Goal: Task Accomplishment & Management: Use online tool/utility

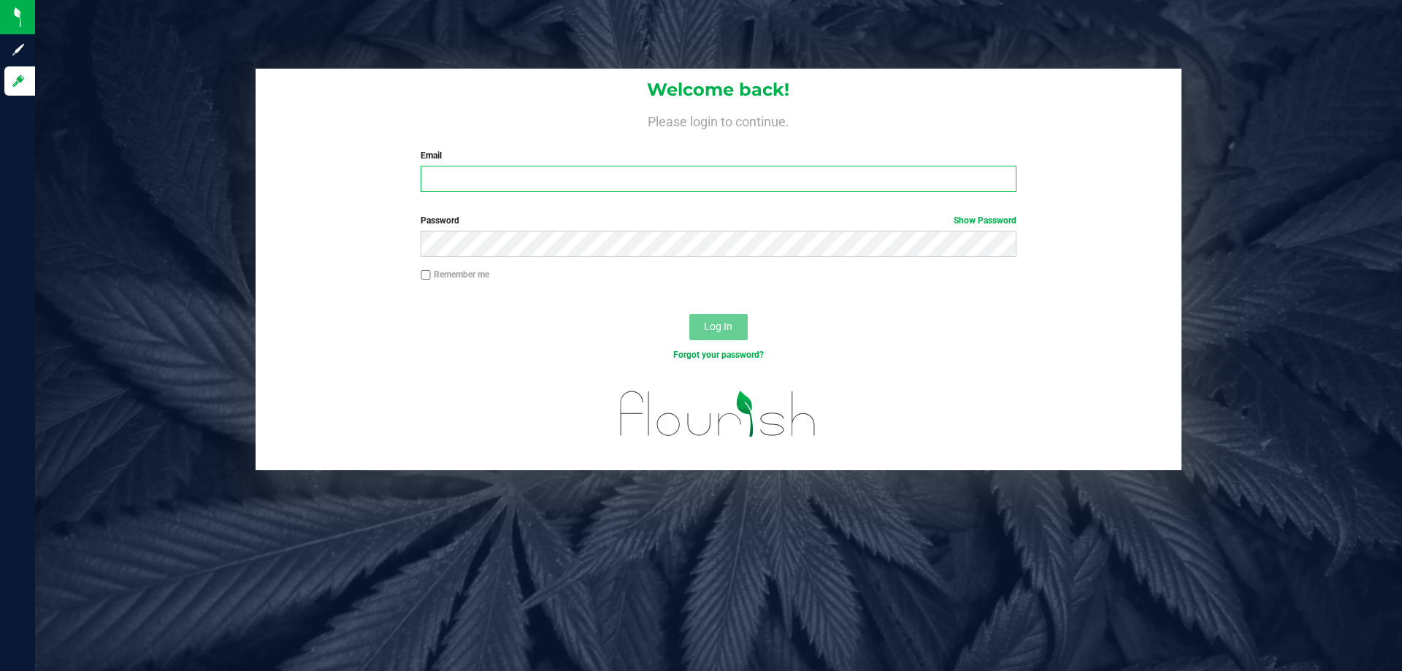
click at [607, 177] on input "Email" at bounding box center [718, 179] width 595 height 26
type input "[EMAIL_ADDRESS][DOMAIN_NAME]"
click at [690, 314] on button "Log In" at bounding box center [719, 327] width 58 height 26
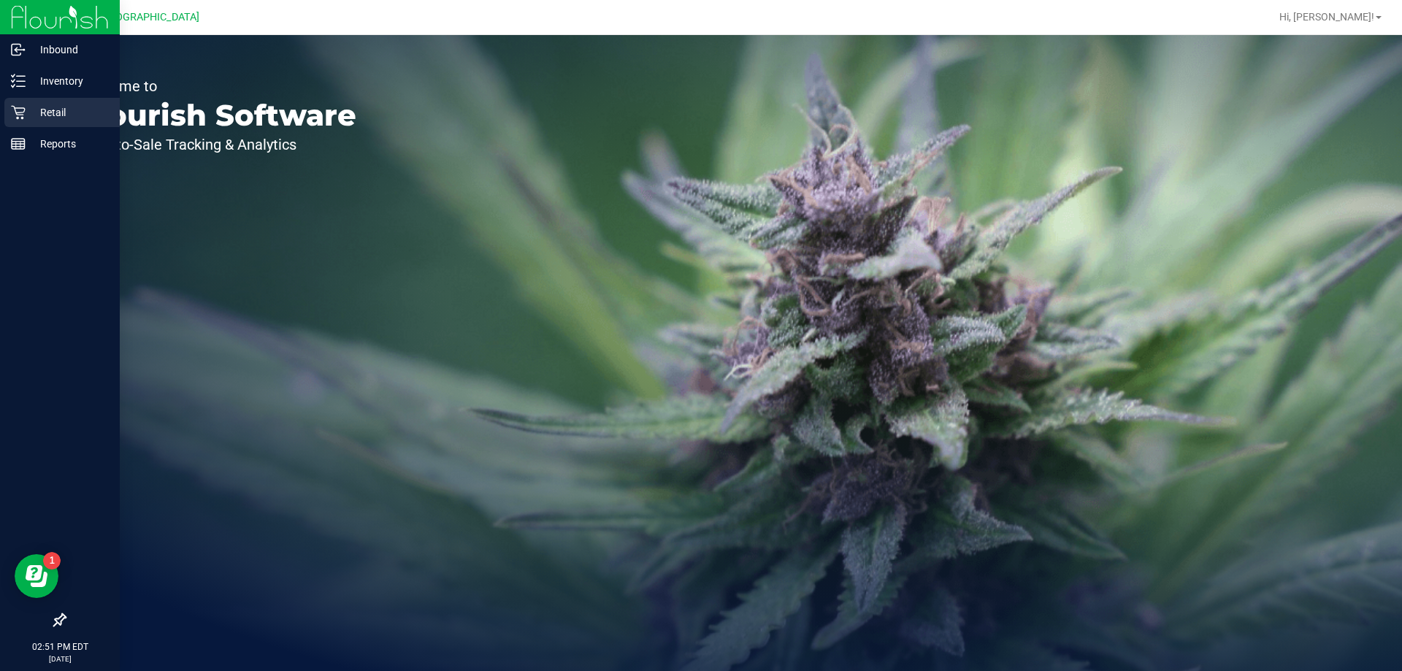
click at [29, 118] on p "Retail" at bounding box center [70, 113] width 88 height 18
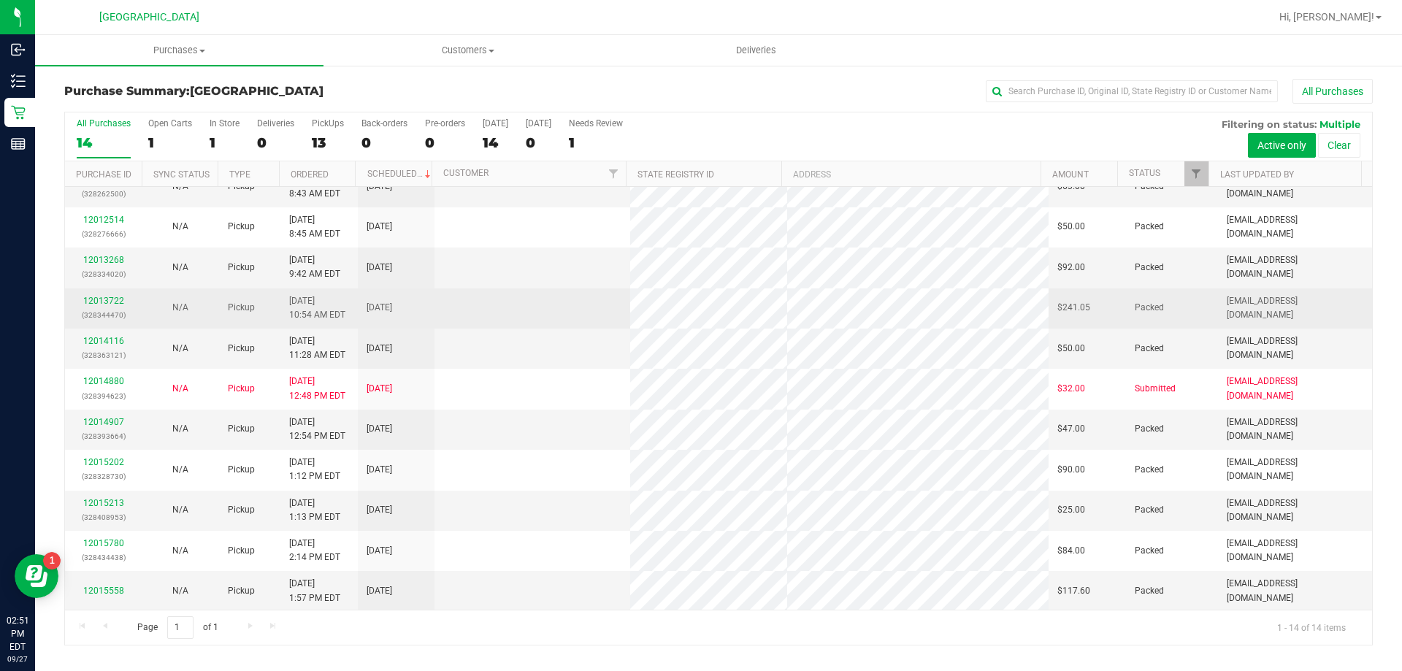
scroll to position [143, 0]
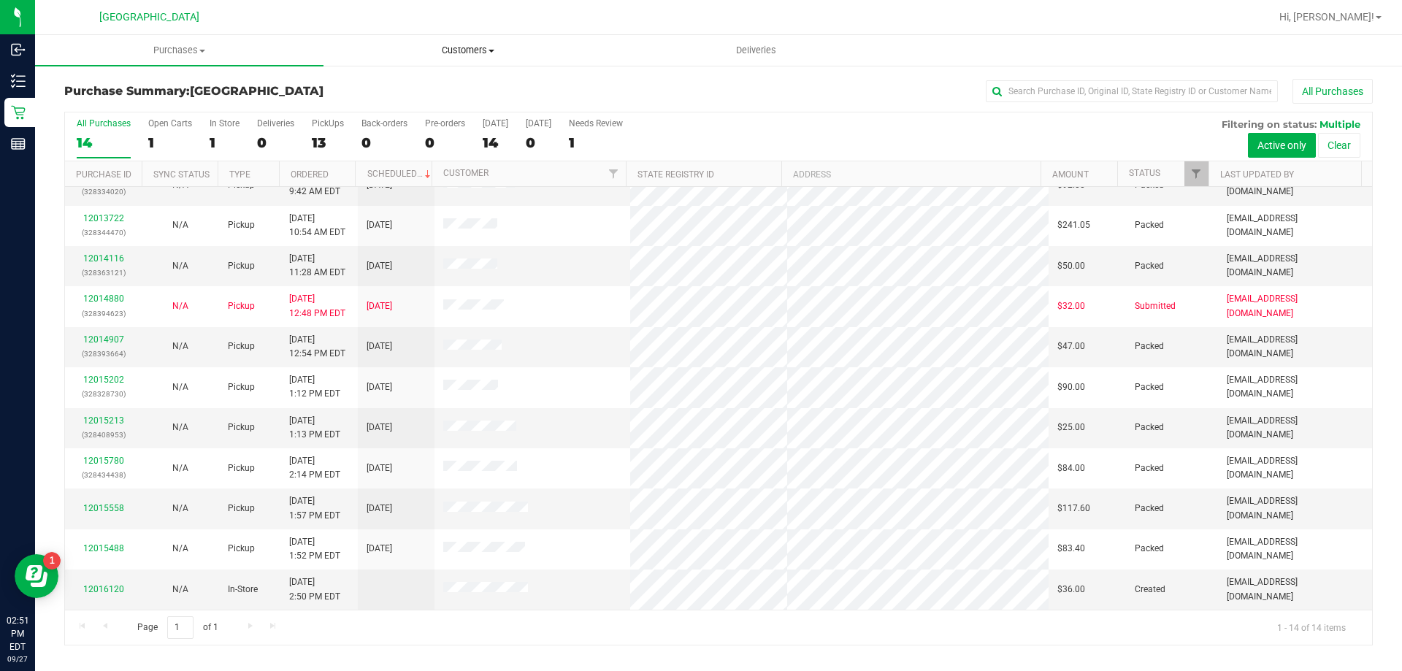
click at [465, 50] on span "Customers" at bounding box center [467, 50] width 287 height 13
click at [429, 92] on li "All customers" at bounding box center [468, 89] width 289 height 18
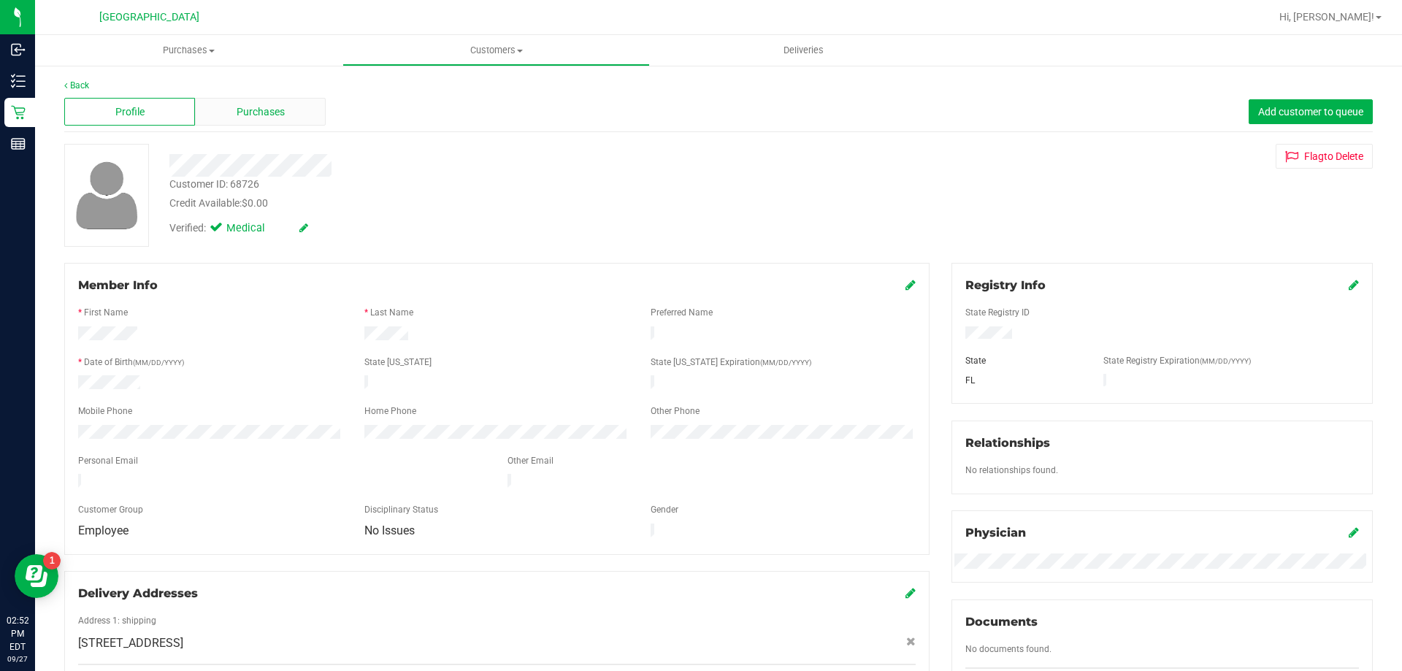
click at [222, 119] on div "Purchases" at bounding box center [260, 112] width 131 height 28
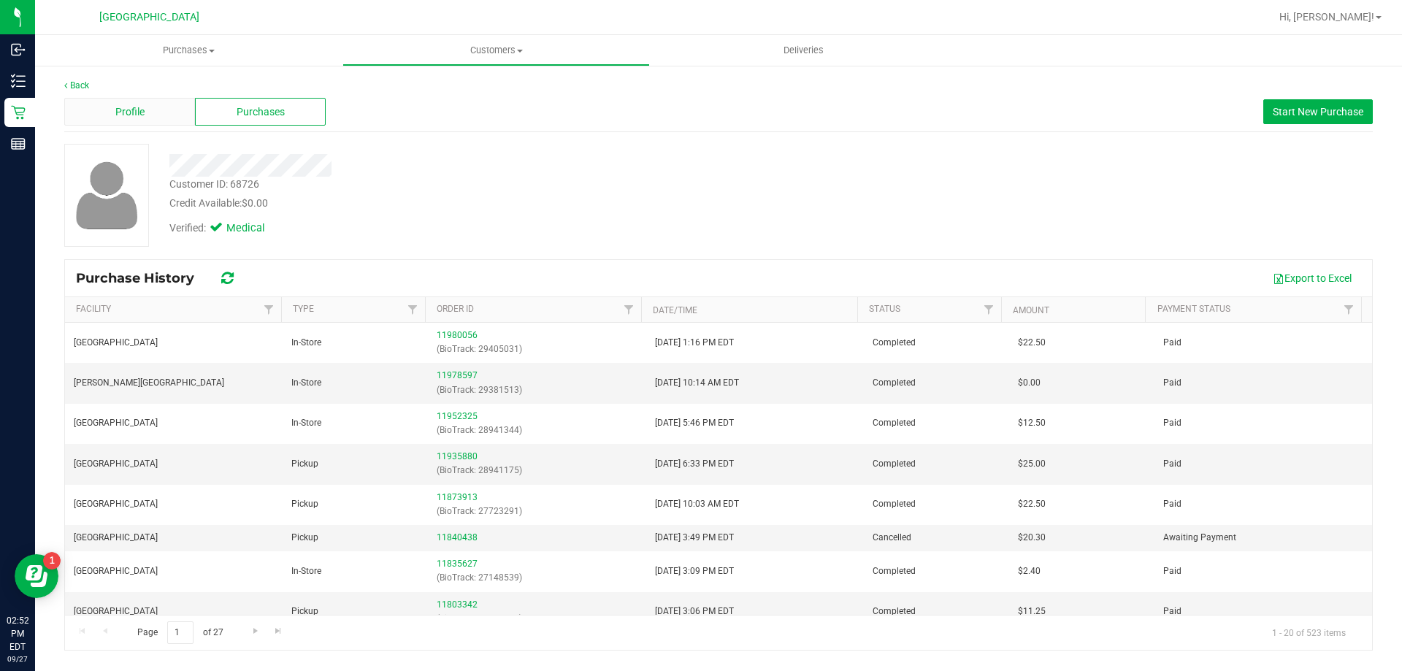
click at [115, 111] on span "Profile" at bounding box center [129, 111] width 29 height 15
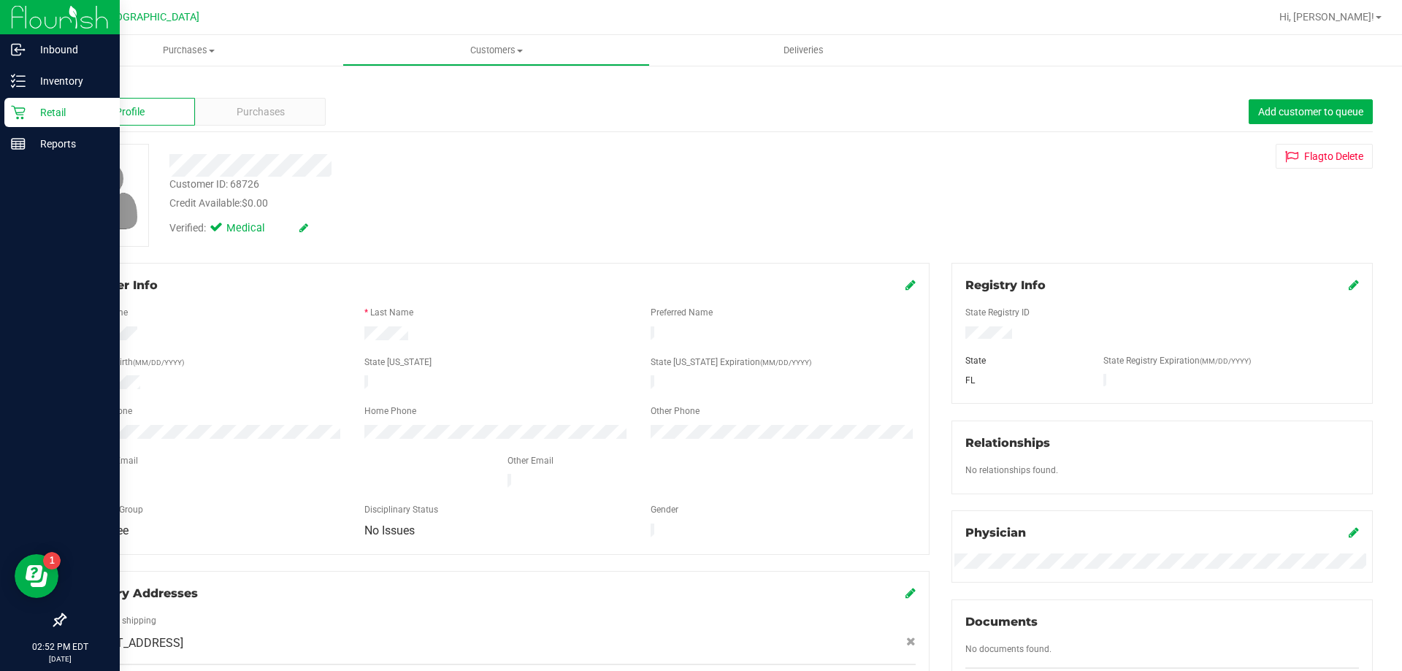
click at [53, 108] on p "Retail" at bounding box center [70, 113] width 88 height 18
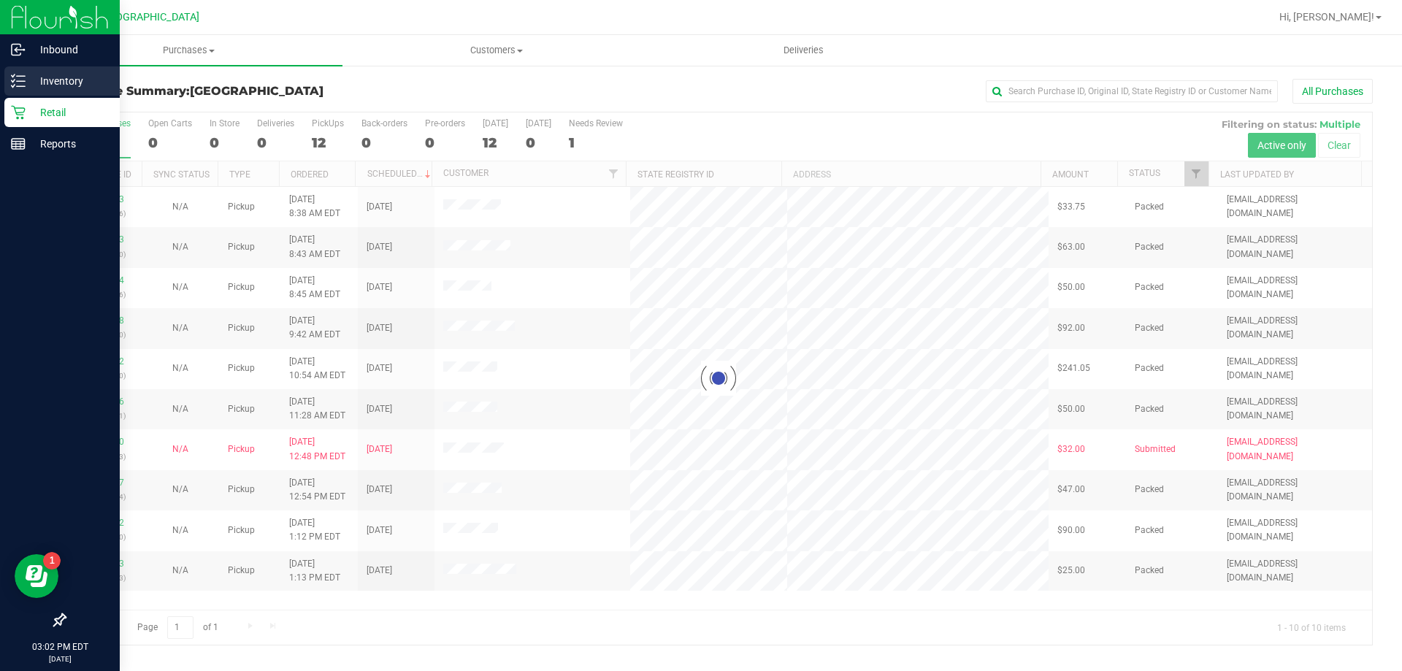
click at [53, 84] on p "Inventory" at bounding box center [70, 81] width 88 height 18
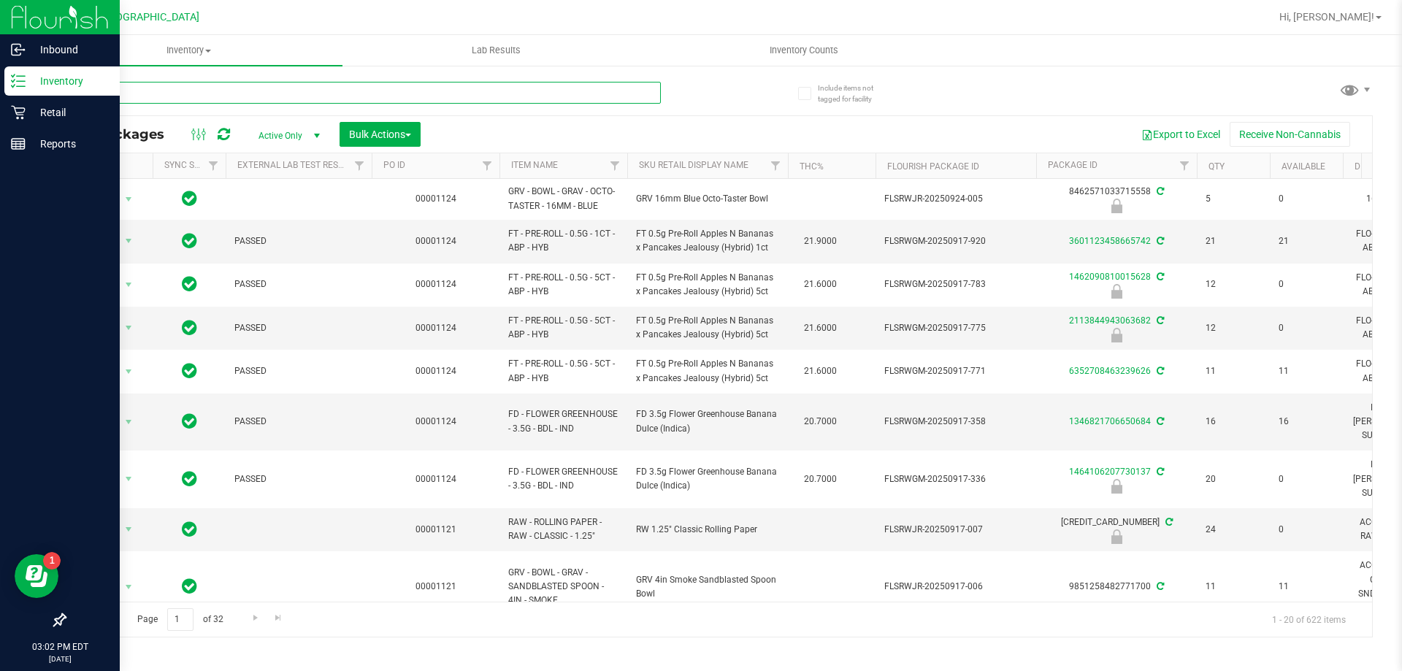
click at [173, 91] on input "text" at bounding box center [362, 93] width 597 height 22
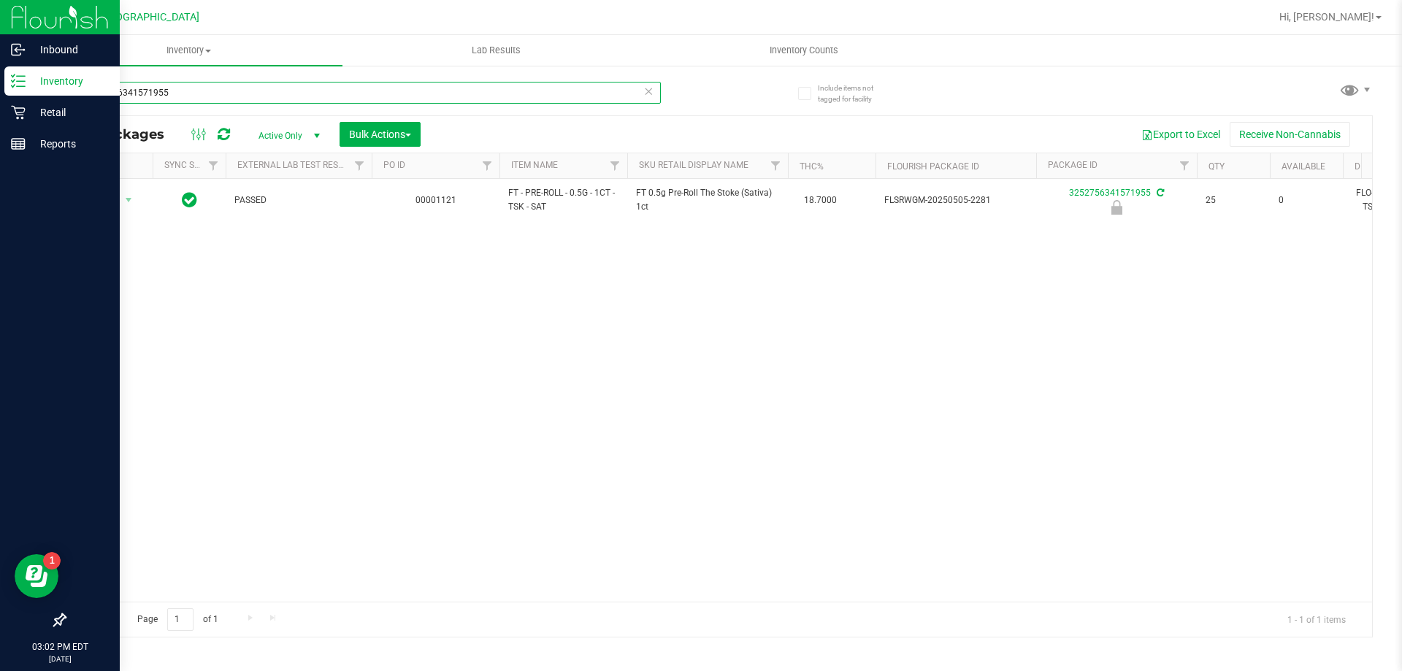
type input "3252756341571955"
click at [126, 224] on div "Action Action Edit attributes Global inventory Locate package Package audit log…" at bounding box center [718, 390] width 1307 height 423
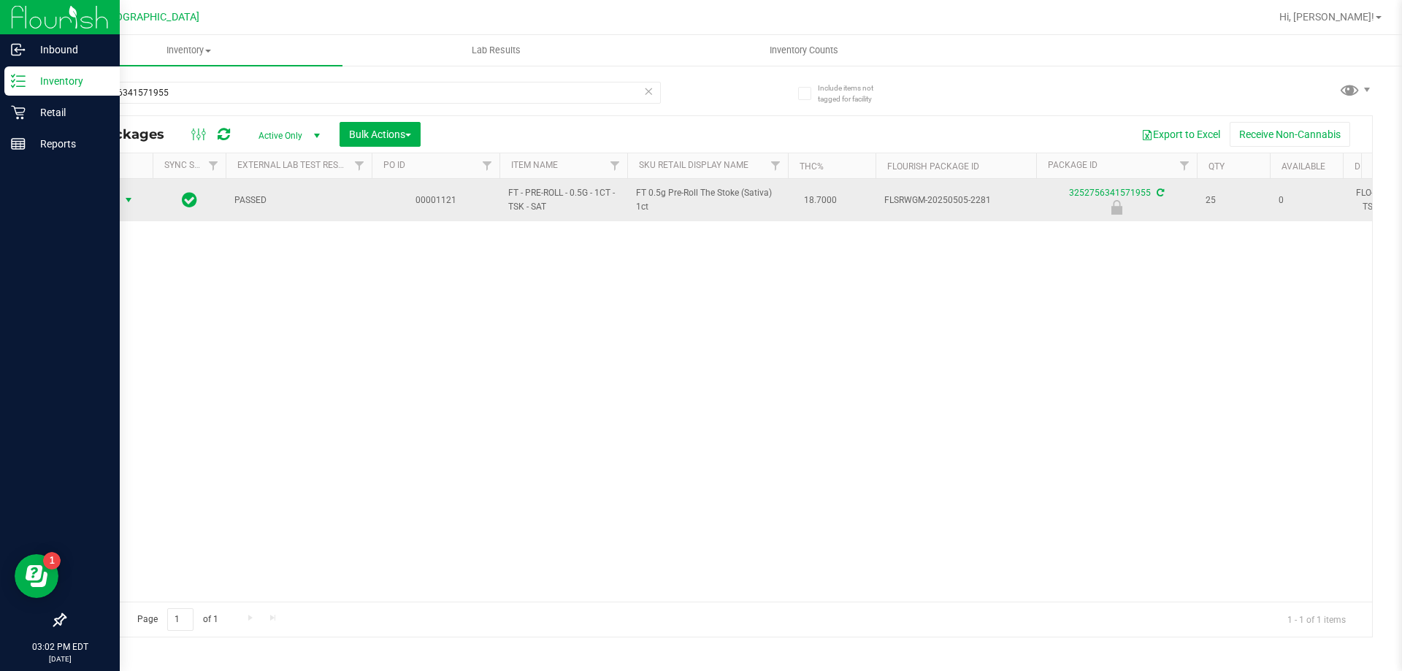
click at [123, 201] on span "select" at bounding box center [129, 200] width 12 height 12
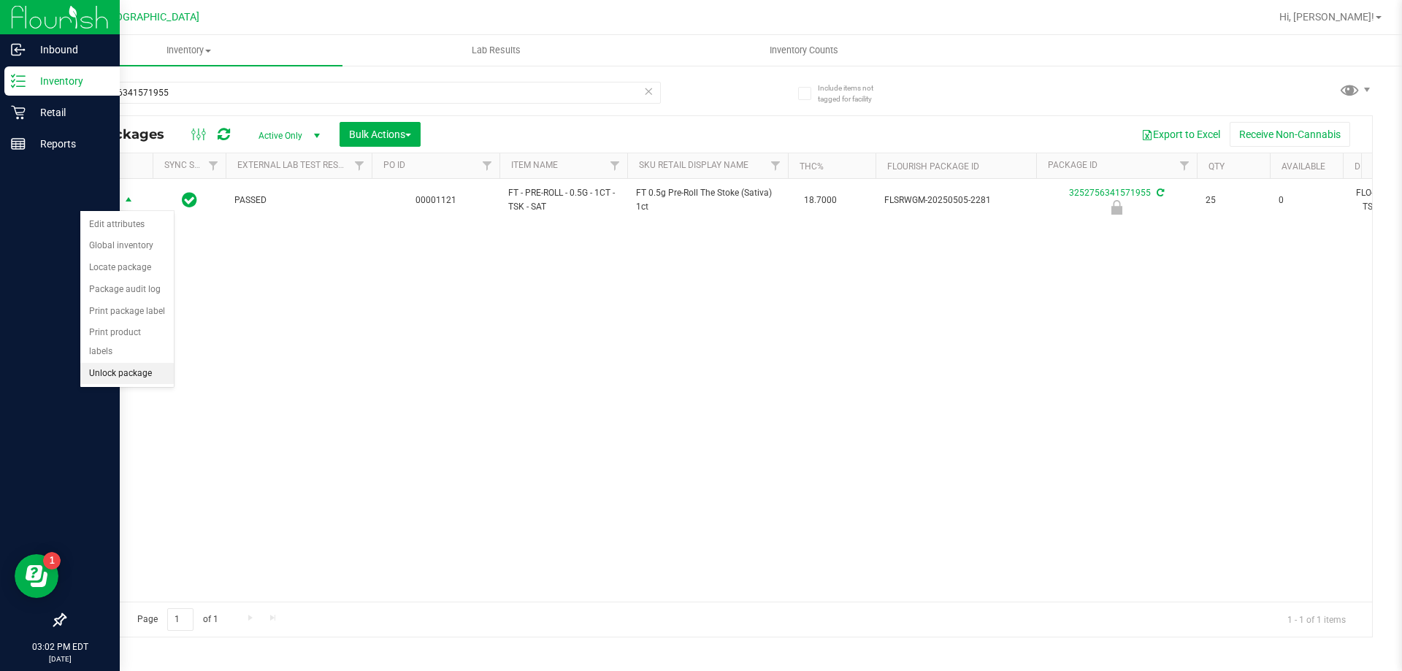
click at [108, 363] on li "Unlock package" at bounding box center [126, 374] width 93 height 22
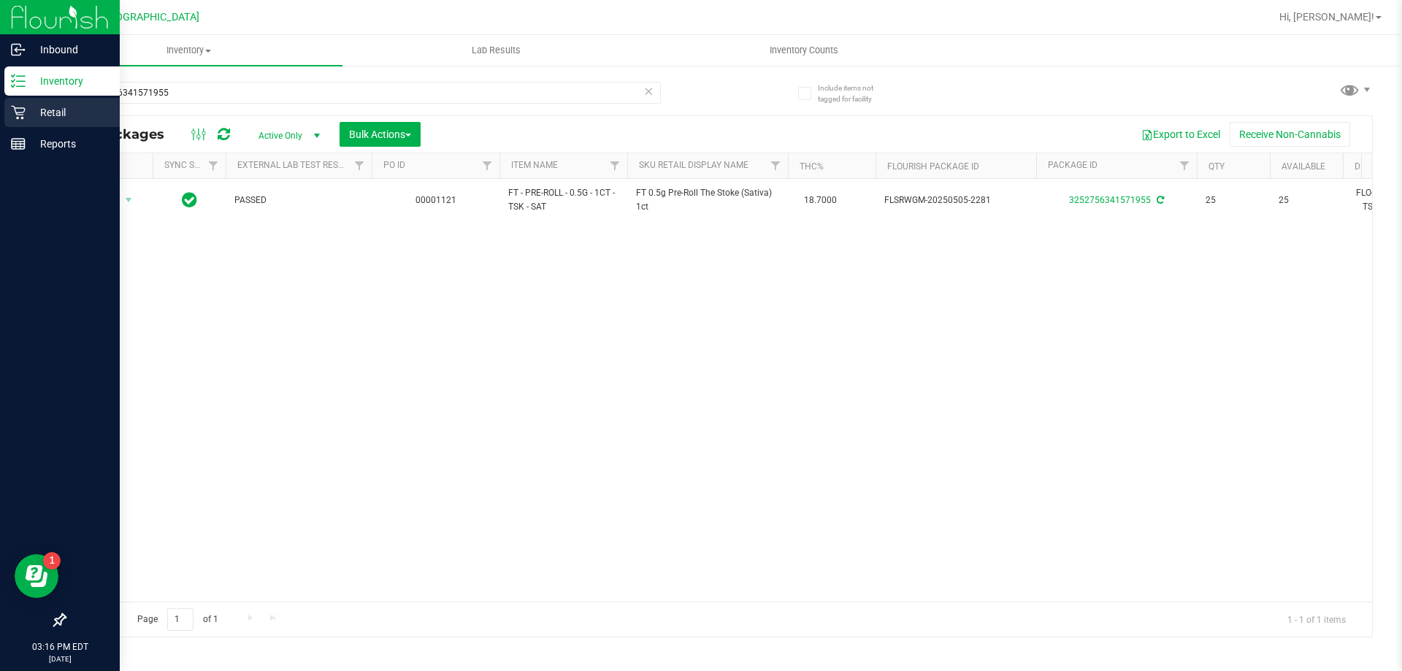
click at [56, 119] on p "Retail" at bounding box center [70, 113] width 88 height 18
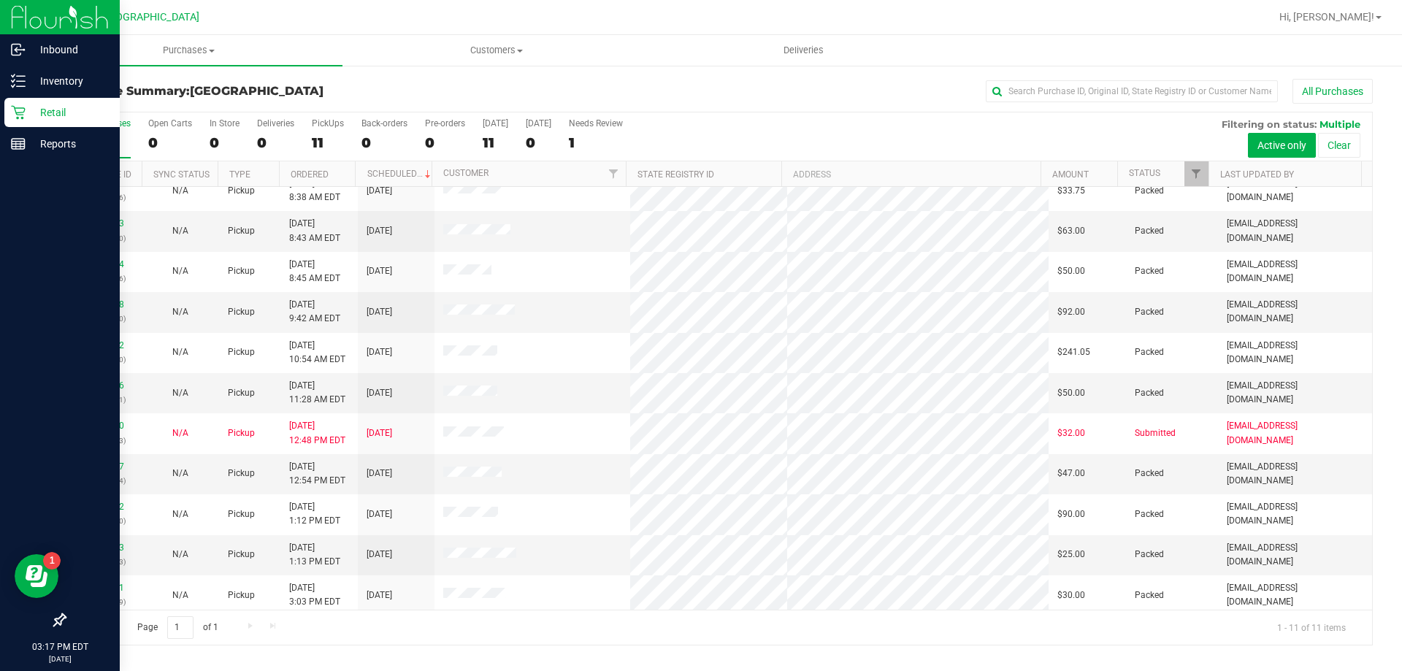
scroll to position [21, 0]
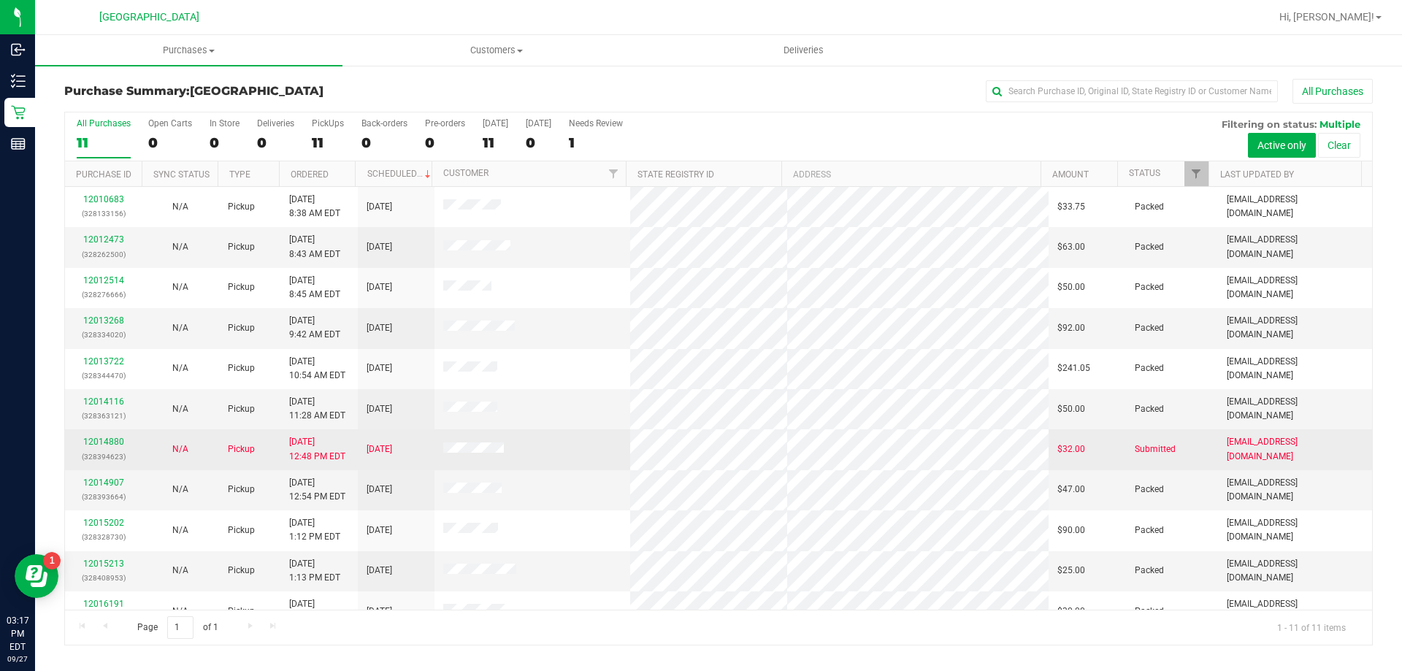
scroll to position [21, 0]
